Goal: Task Accomplishment & Management: Manage account settings

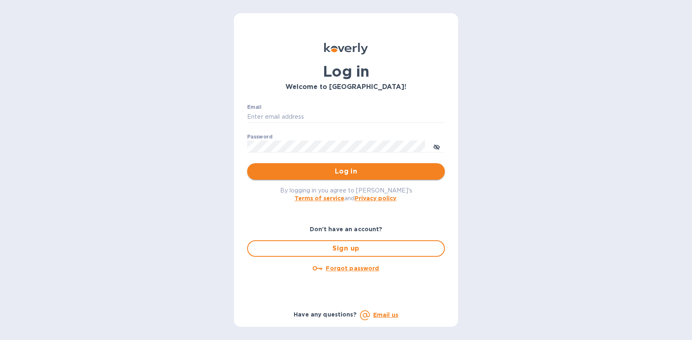
type input "[EMAIL_ADDRESS][DOMAIN_NAME]"
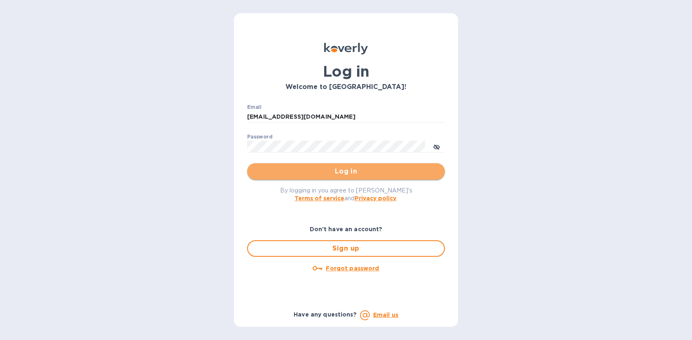
click at [351, 172] on span "Log in" at bounding box center [346, 171] width 184 height 10
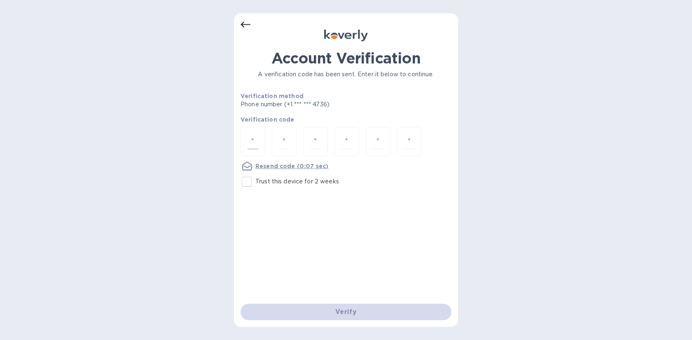
click at [259, 144] on div at bounding box center [252, 141] width 25 height 29
type input "2"
type input "6"
type input "4"
type input "7"
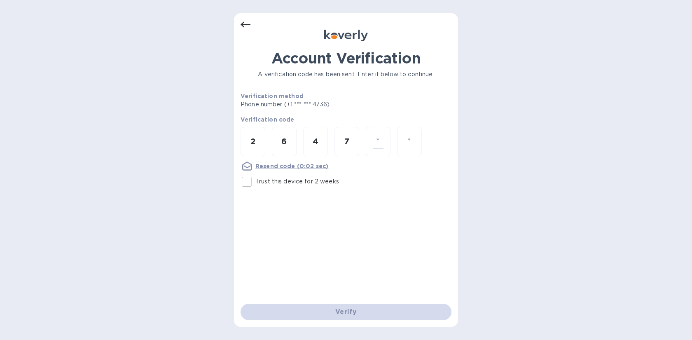
type input "0"
type input "9"
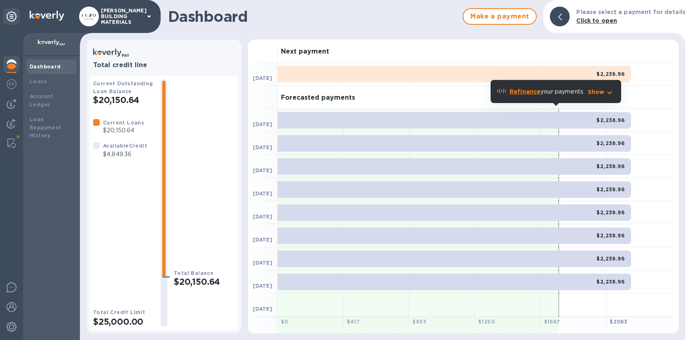
click at [140, 145] on b "Available Credit" at bounding box center [125, 145] width 44 height 6
